Goal: Information Seeking & Learning: Learn about a topic

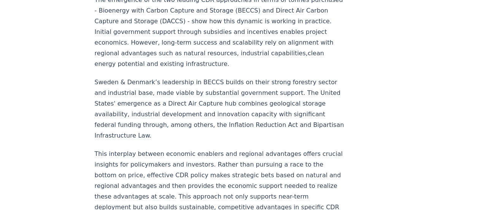
scroll to position [418, 0]
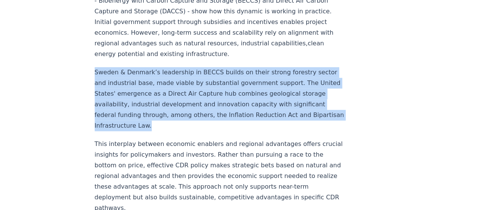
drag, startPoint x: 95, startPoint y: 59, endPoint x: 189, endPoint y: 108, distance: 105.5
click at [189, 108] on p "Sweden & Denmark’s leadership in BECCS builds on their strong forestry sector a…" at bounding box center [221, 99] width 252 height 64
copy p "Sweden & Denmark’s leadership in BECCS builds on their strong forestry sector a…"
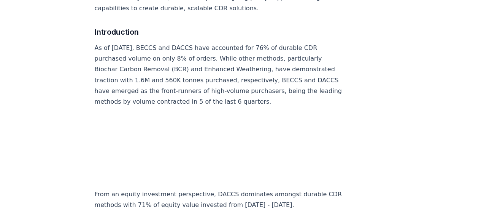
scroll to position [685, 0]
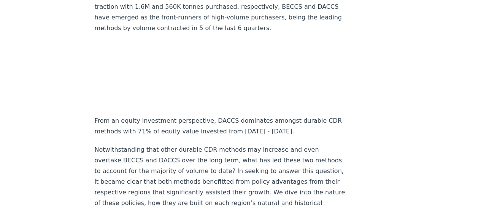
scroll to position [761, 0]
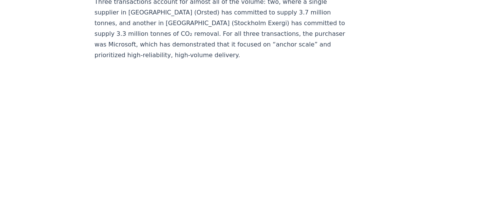
scroll to position [1103, 0]
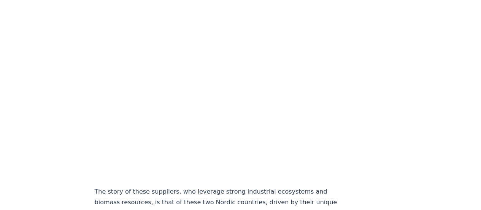
drag, startPoint x: 47, startPoint y: 73, endPoint x: 59, endPoint y: 78, distance: 13.6
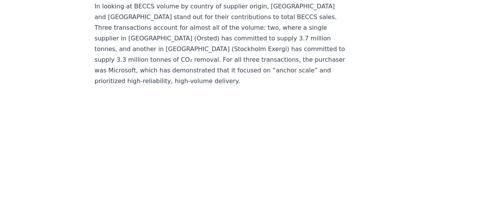
scroll to position [913, 0]
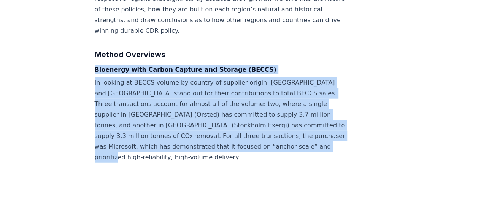
drag, startPoint x: 94, startPoint y: 57, endPoint x: 161, endPoint y: 142, distance: 108.3
copy div "Bioenergy with Carbon Capture and Storage (BECCS) In looking at BECCS volume by…"
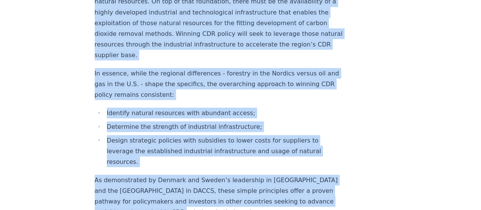
scroll to position [3614, 0]
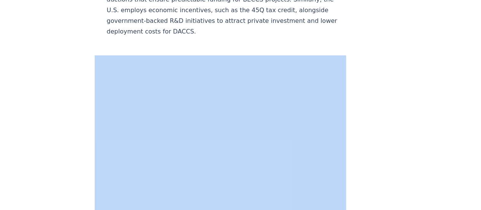
drag, startPoint x: 93, startPoint y: 37, endPoint x: 191, endPoint y: 208, distance: 197.1
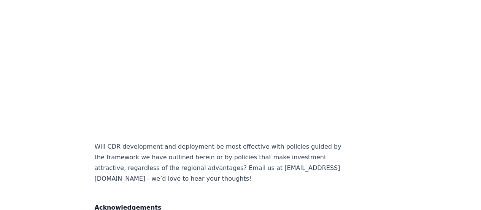
scroll to position [4240, 0]
